Goal: Information Seeking & Learning: Find specific page/section

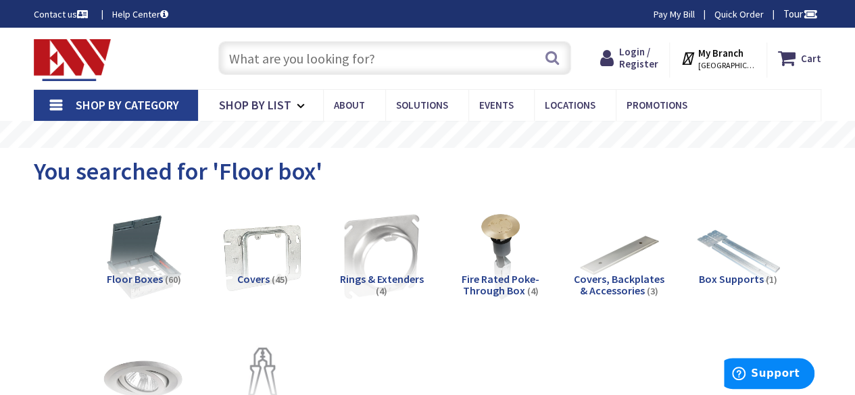
click at [315, 59] on input "text" at bounding box center [394, 58] width 353 height 34
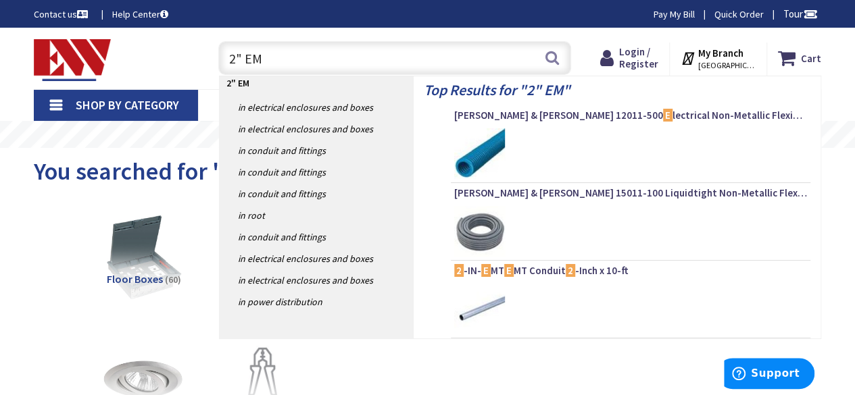
type input "2" EMT"
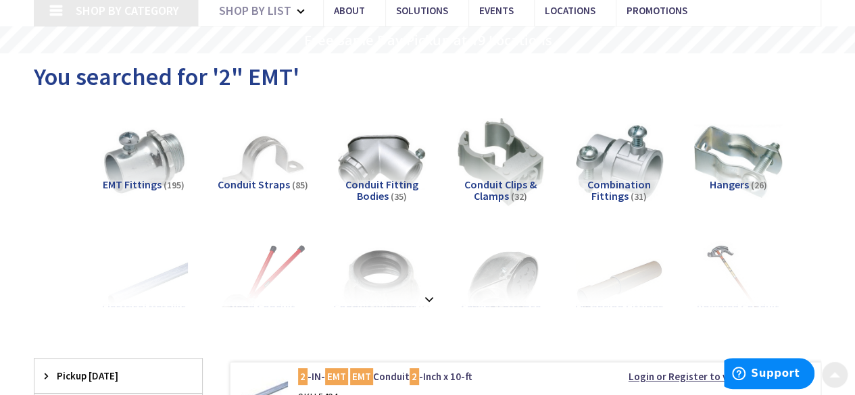
scroll to position [104, 0]
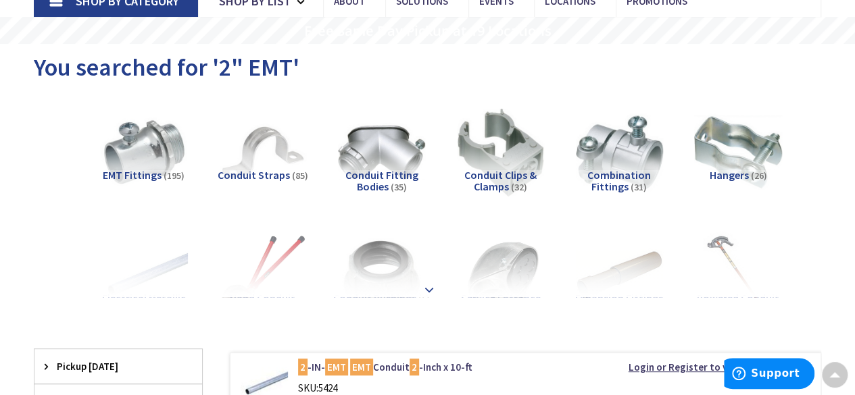
click at [432, 284] on strong at bounding box center [429, 284] width 16 height 15
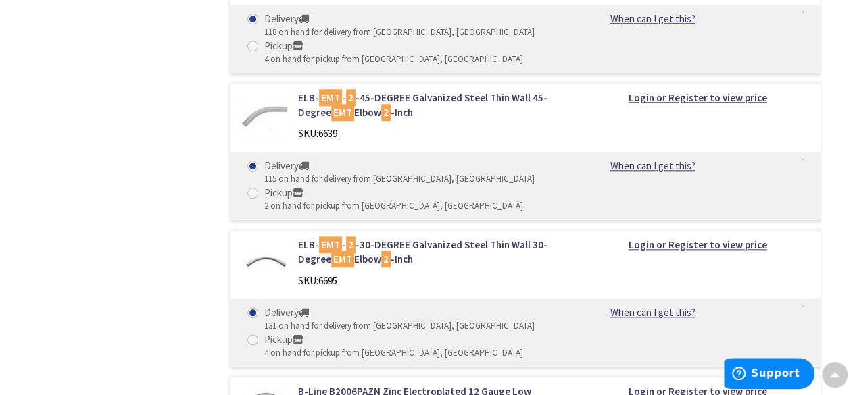
scroll to position [3199, 0]
